Goal: Navigation & Orientation: Find specific page/section

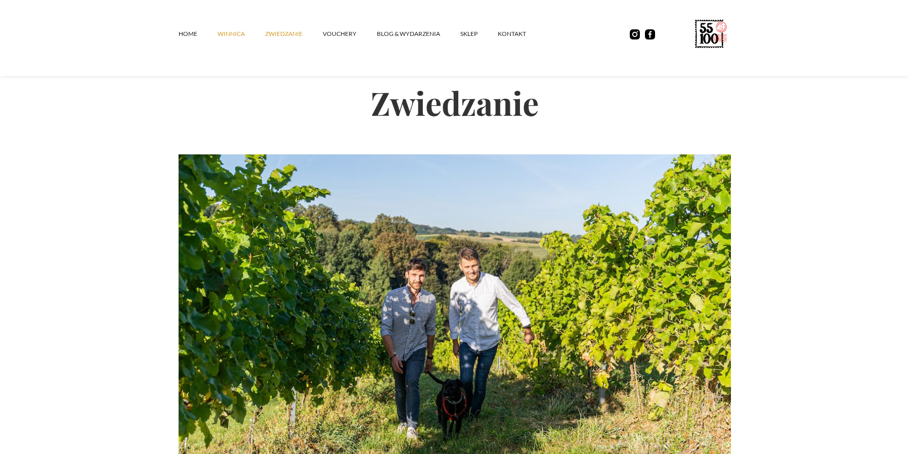
click at [231, 33] on link "winnica" at bounding box center [242, 34] width 48 height 30
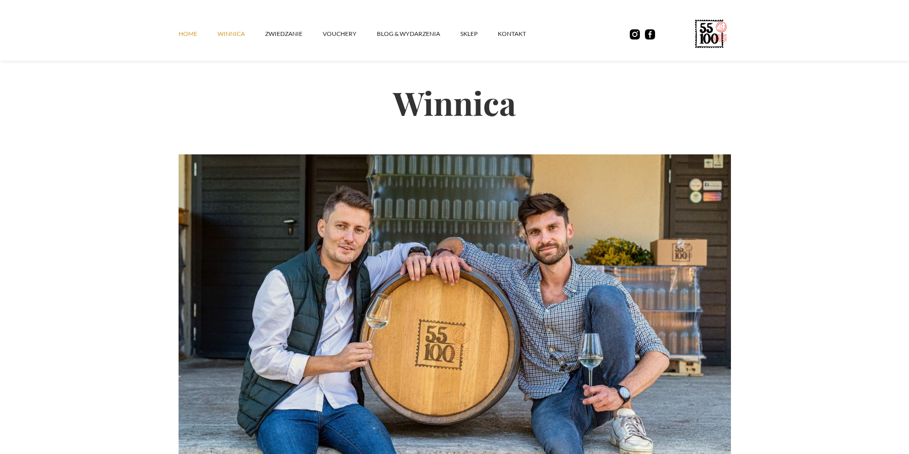
click at [190, 35] on link "Home" at bounding box center [198, 34] width 39 height 30
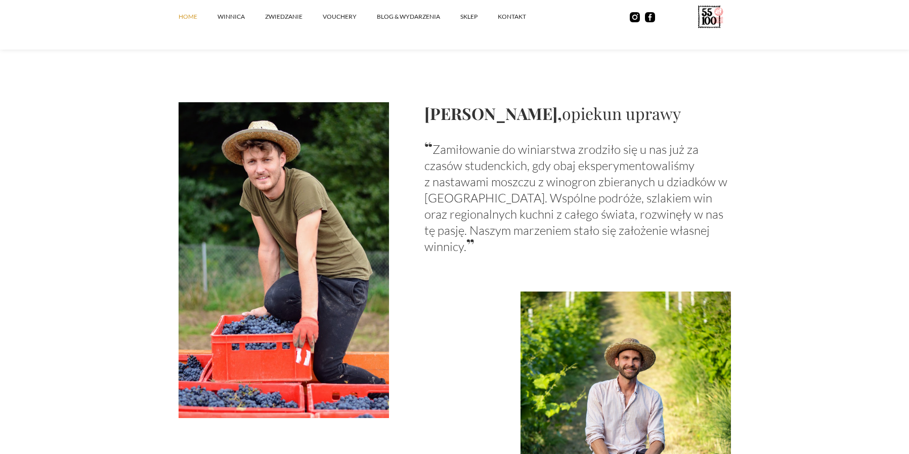
scroll to position [759, 0]
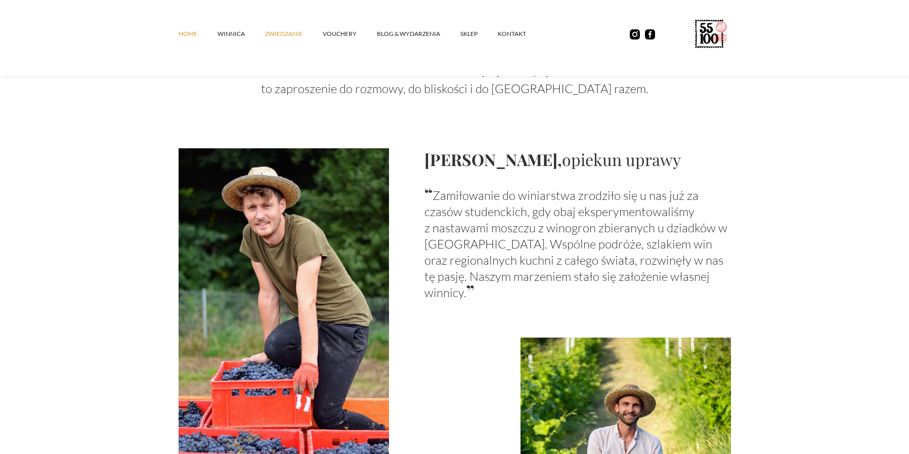
click at [283, 32] on link "ZWIEDZANIE" at bounding box center [294, 34] width 58 height 30
